Goal: Find specific page/section: Find specific page/section

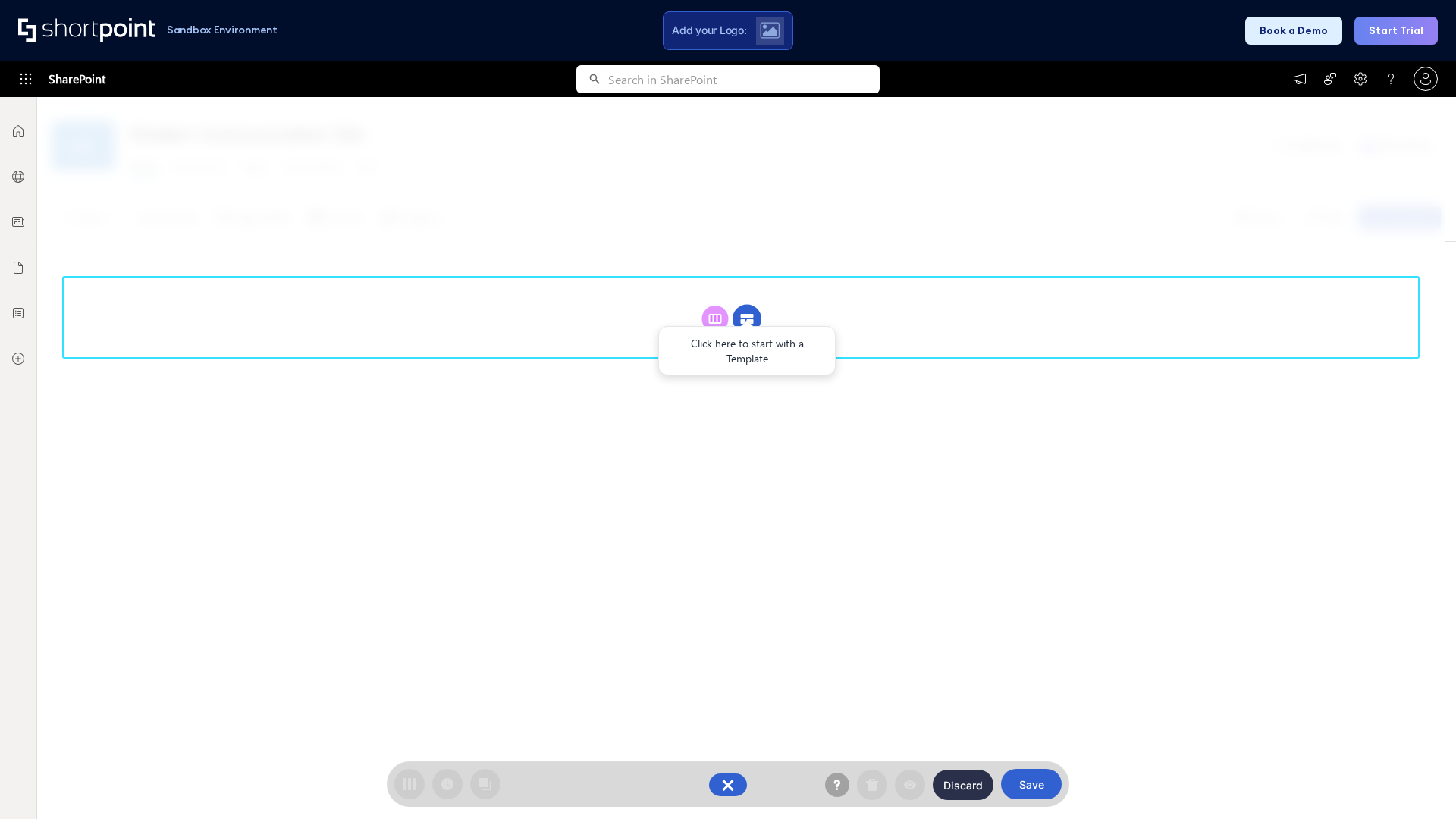
click at [747, 319] on circle at bounding box center [748, 319] width 29 height 29
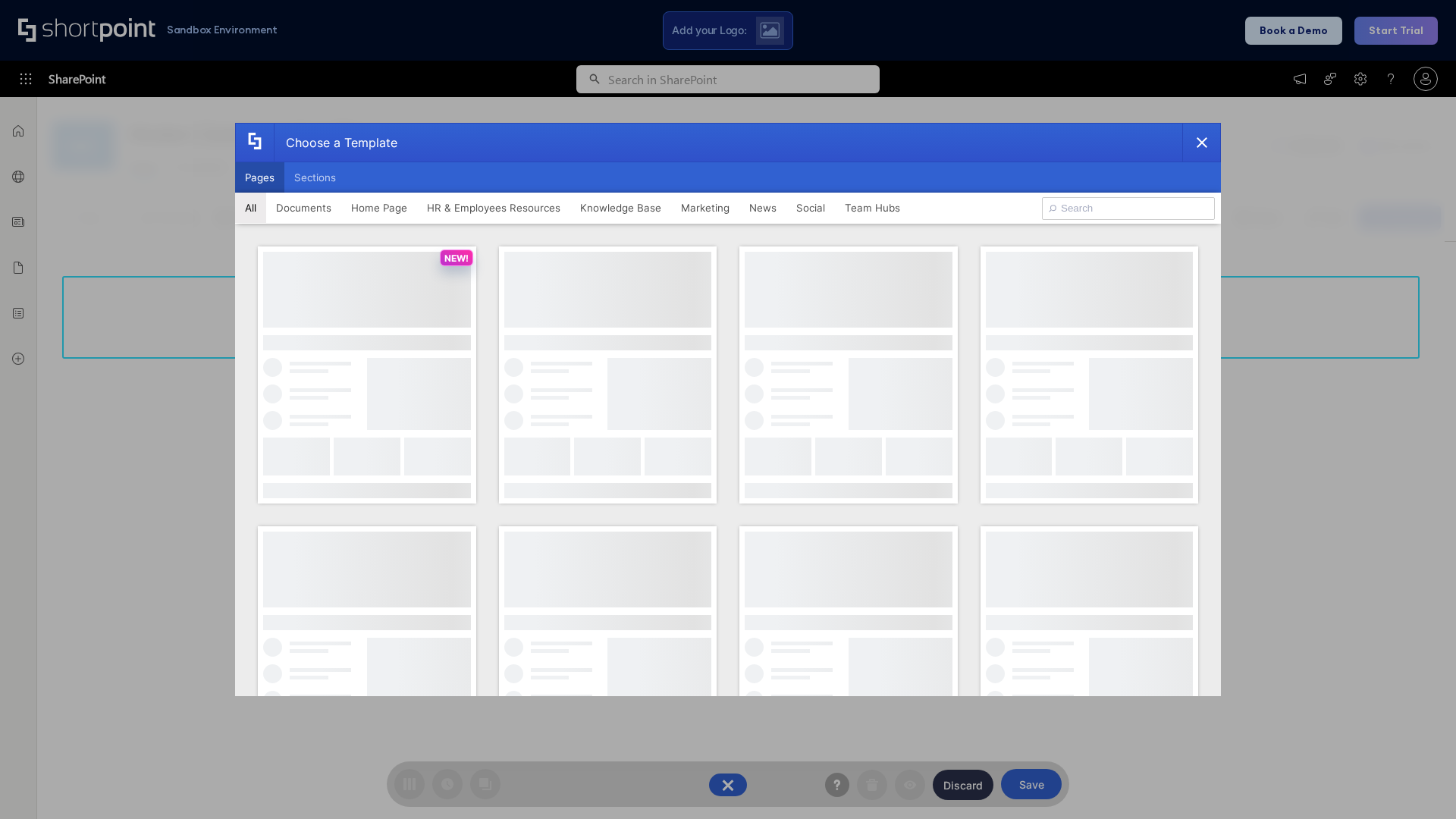
click at [260, 178] on button "Pages" at bounding box center [260, 178] width 49 height 31
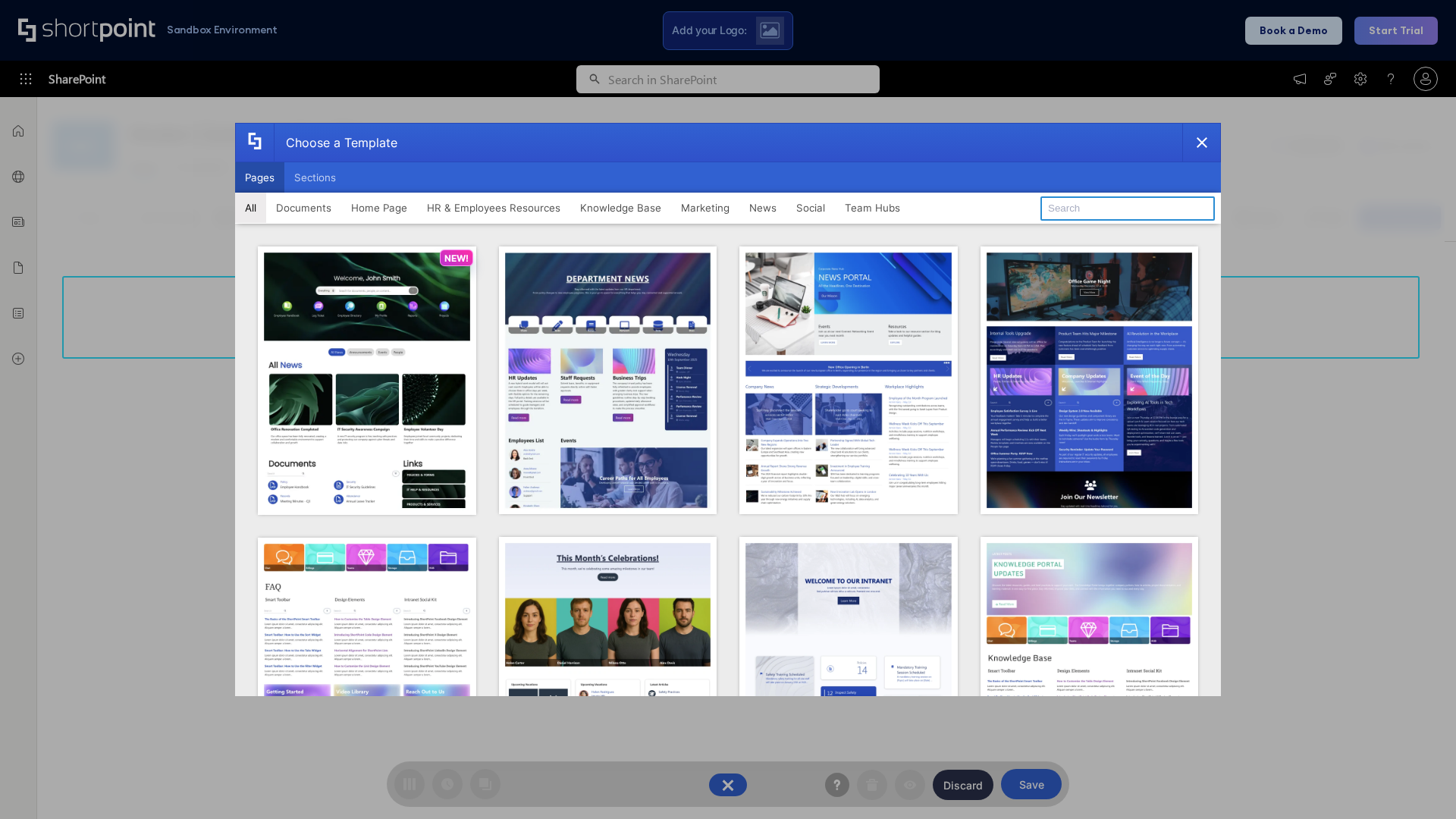
type input "Together"
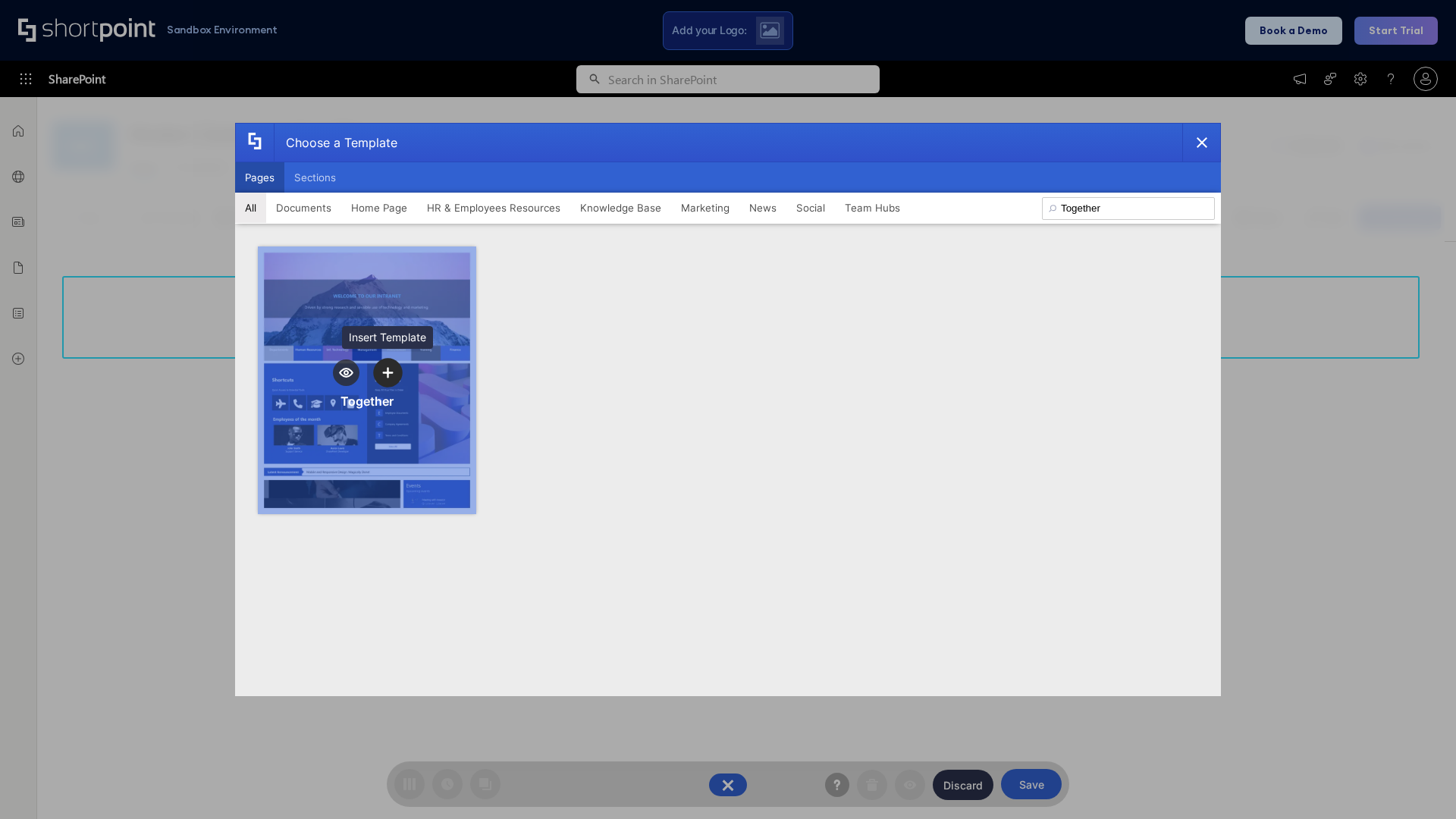
click at [388, 372] on icon "template selector" at bounding box center [388, 372] width 11 height 11
